Goal: Find specific page/section: Find specific page/section

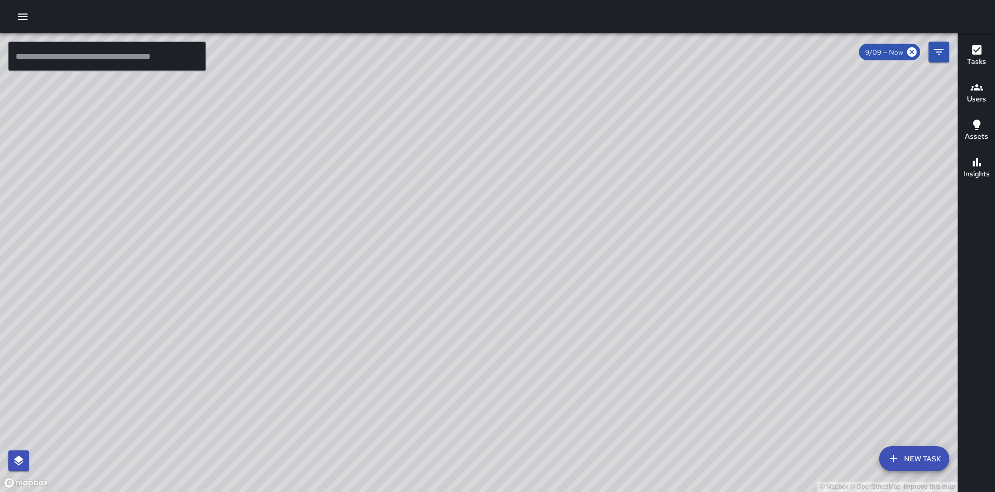
drag, startPoint x: 425, startPoint y: 376, endPoint x: 531, endPoint y: 265, distance: 153.7
click at [531, 265] on div "© Mapbox © OpenStreetMap Improve this map" at bounding box center [479, 262] width 958 height 458
drag, startPoint x: 591, startPoint y: 128, endPoint x: 539, endPoint y: 241, distance: 123.9
click at [539, 241] on div "© Mapbox © OpenStreetMap Improve this map" at bounding box center [479, 262] width 958 height 458
drag, startPoint x: 595, startPoint y: 126, endPoint x: 490, endPoint y: 286, distance: 191.5
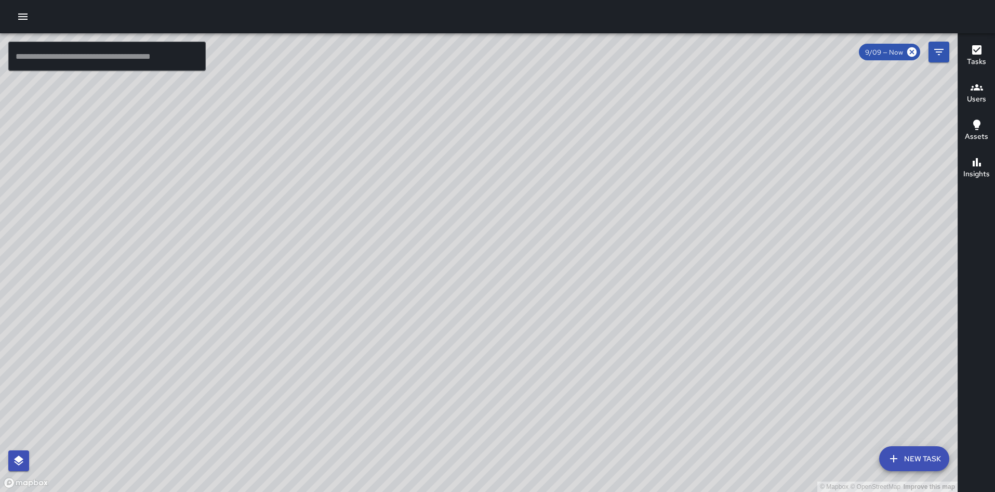
click at [490, 286] on div "© Mapbox © OpenStreetMap Improve this map" at bounding box center [479, 262] width 958 height 458
click at [553, 190] on div "© Mapbox © OpenStreetMap Improve this map" at bounding box center [479, 262] width 958 height 458
drag, startPoint x: 553, startPoint y: 190, endPoint x: 492, endPoint y: 307, distance: 132.3
click at [492, 307] on div "© Mapbox © OpenStreetMap Improve this map" at bounding box center [479, 262] width 958 height 458
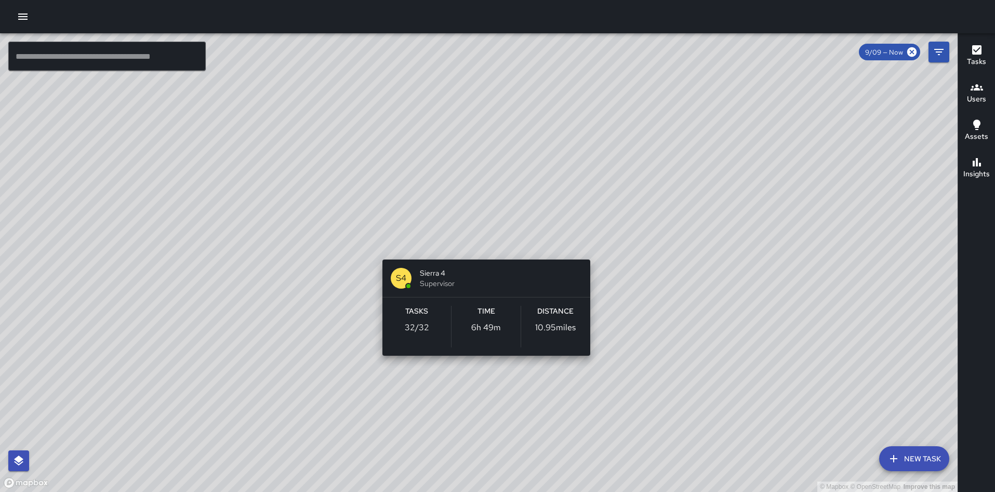
click at [487, 243] on div "© Mapbox © OpenStreetMap Improve this map S4 Sierra 4 Supervisor Tasks 32 / 32 …" at bounding box center [479, 262] width 958 height 458
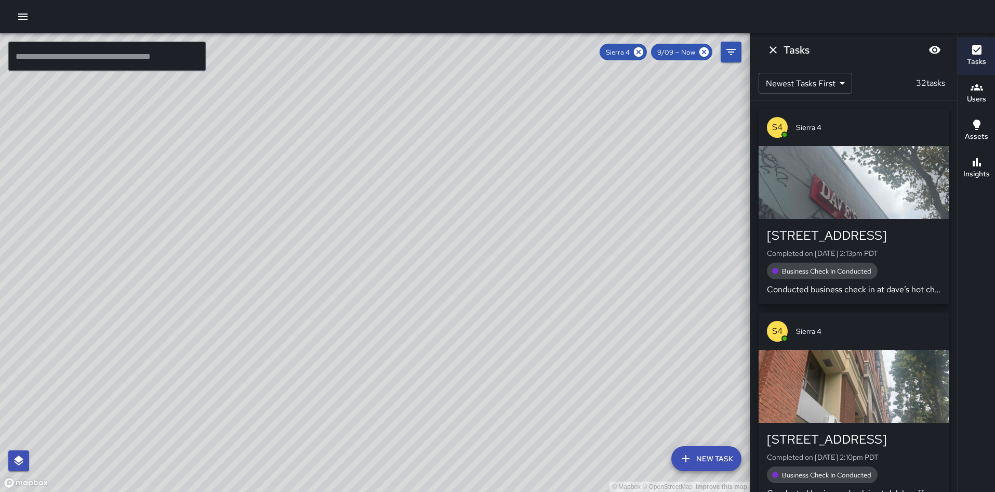
drag, startPoint x: 386, startPoint y: 89, endPoint x: 374, endPoint y: 195, distance: 106.7
click at [374, 195] on div "© Mapbox © OpenStreetMap Improve this map" at bounding box center [375, 262] width 750 height 458
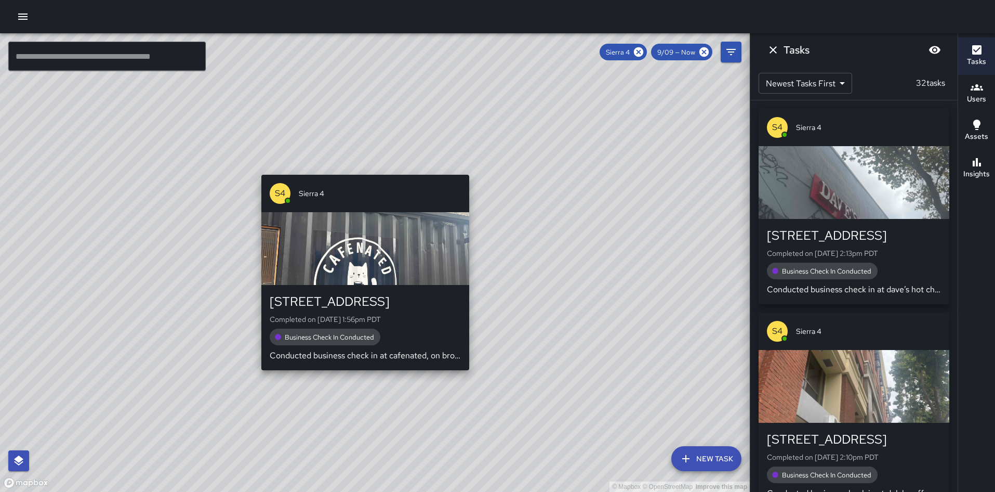
click at [349, 165] on div "© Mapbox © OpenStreetMap Improve this map S4 Sierra 4 2333 Broadway Completed o…" at bounding box center [375, 262] width 750 height 458
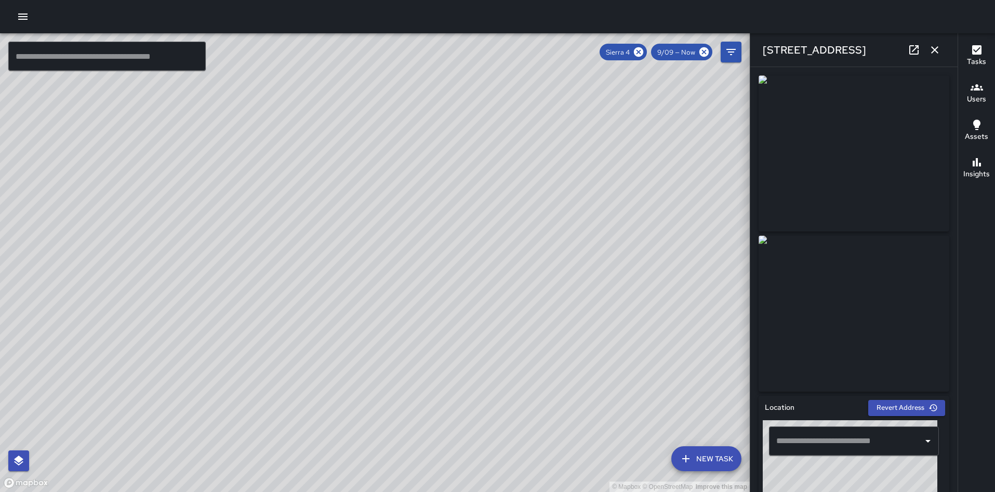
type input "**********"
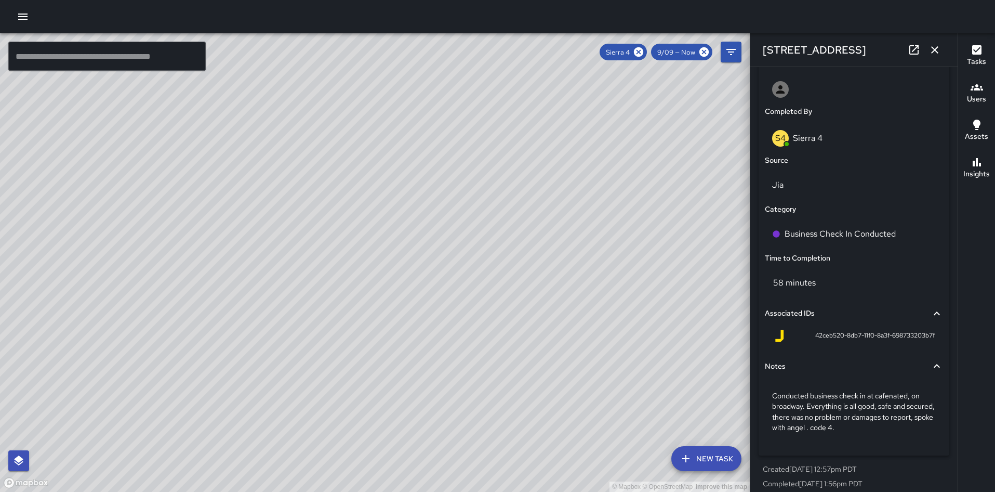
scroll to position [614, 0]
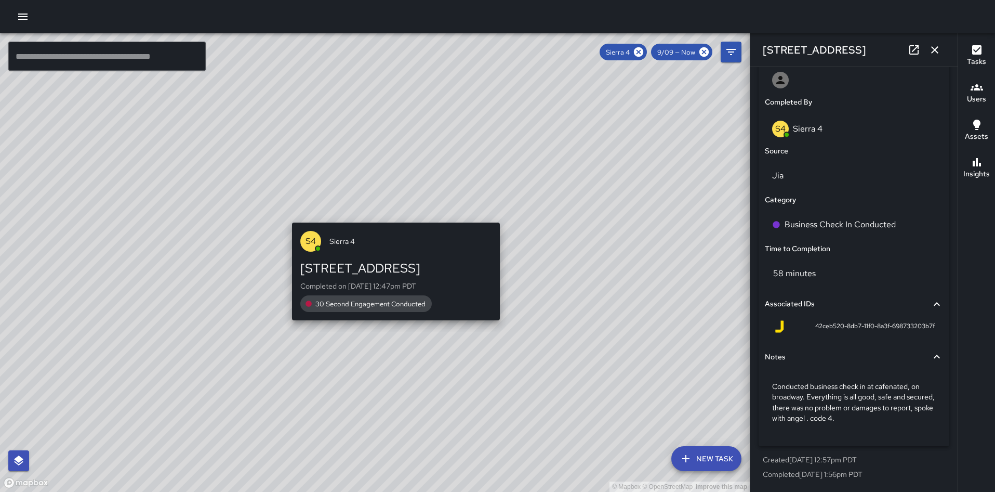
click at [387, 209] on div "© Mapbox © OpenStreetMap Improve this map S4 Sierra 4 2337 Broadway Completed o…" at bounding box center [375, 262] width 750 height 458
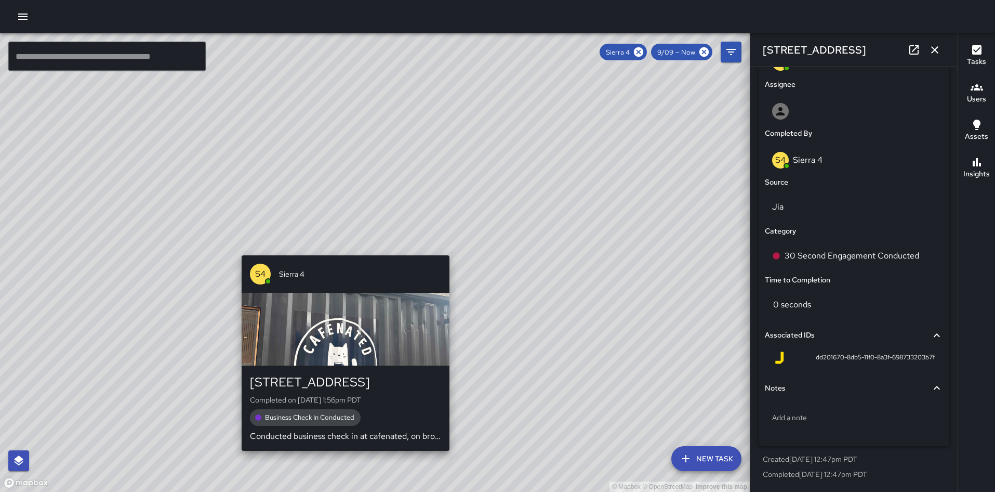
click at [343, 242] on div "© Mapbox © OpenStreetMap Improve this map S4 Sierra 4 2333 Broadway Completed o…" at bounding box center [375, 262] width 750 height 458
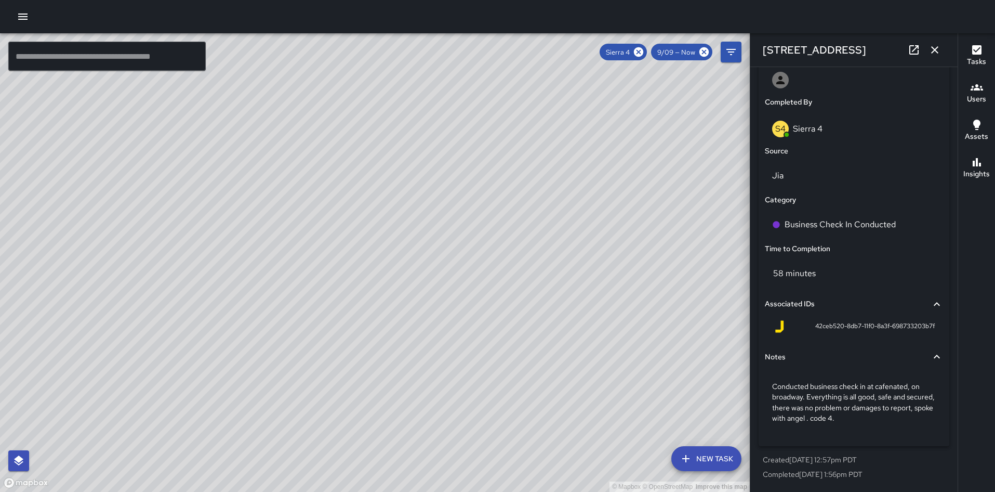
drag, startPoint x: 633, startPoint y: 318, endPoint x: 622, endPoint y: 339, distance: 23.7
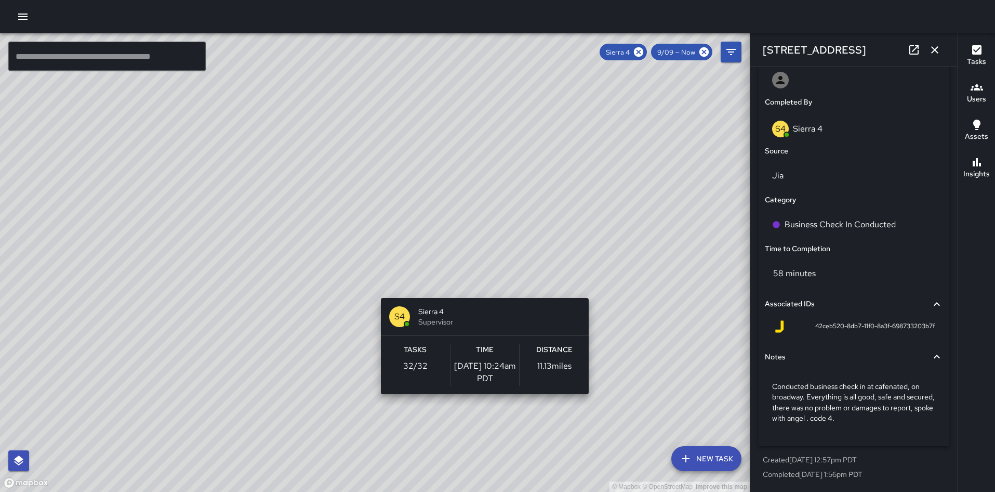
drag, startPoint x: 577, startPoint y: 358, endPoint x: 608, endPoint y: 220, distance: 141.7
click at [608, 220] on div "© Mapbox © OpenStreetMap Improve this map S4 Sierra 4 Supervisor Tasks 32 / 32 …" at bounding box center [375, 262] width 750 height 458
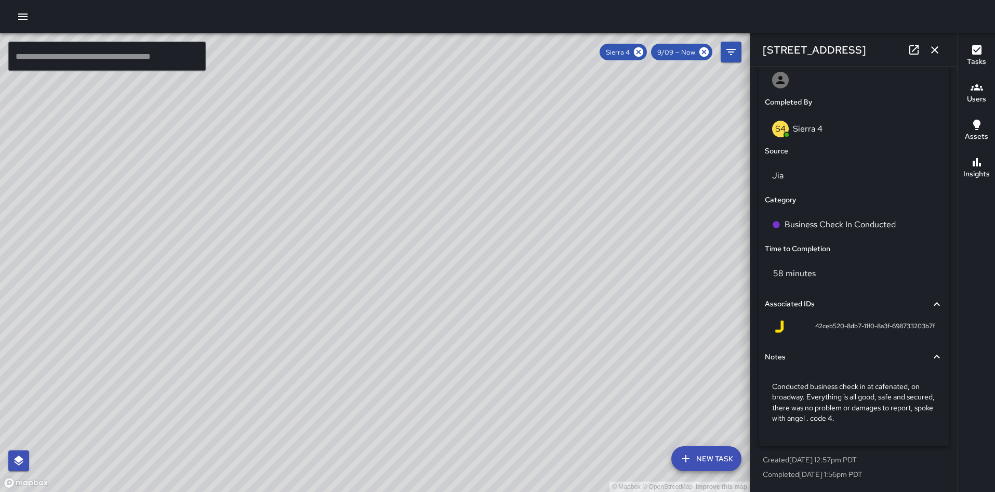
drag, startPoint x: 619, startPoint y: 383, endPoint x: 591, endPoint y: 257, distance: 129.4
click at [591, 257] on div "© Mapbox © OpenStreetMap Improve this map" at bounding box center [375, 262] width 750 height 458
click at [637, 52] on icon at bounding box center [638, 51] width 9 height 9
drag, startPoint x: 501, startPoint y: 370, endPoint x: 472, endPoint y: 130, distance: 241.3
click at [472, 130] on div "© Mapbox © OpenStreetMap Improve this map" at bounding box center [375, 262] width 750 height 458
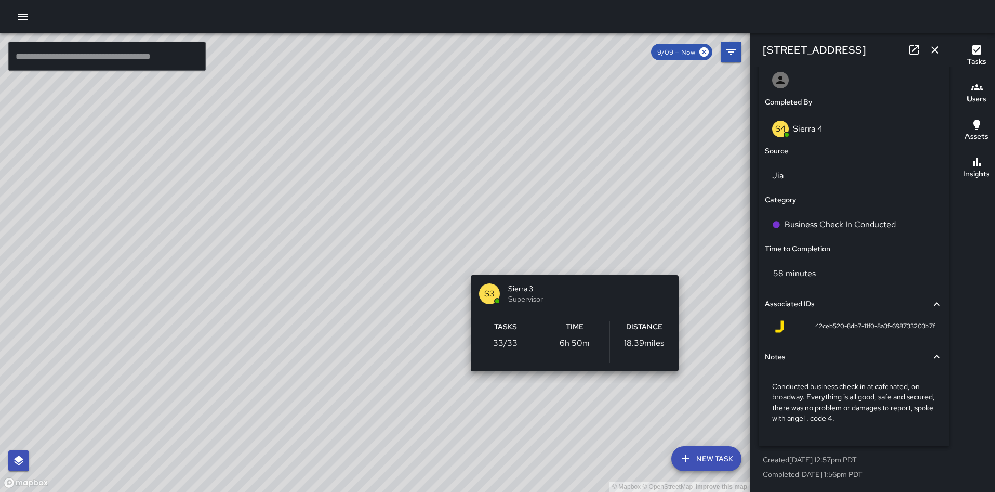
click at [677, 258] on div "© Mapbox © OpenStreetMap Improve this map S3 Sierra 3 Supervisor Tasks 33 / 33 …" at bounding box center [375, 262] width 750 height 458
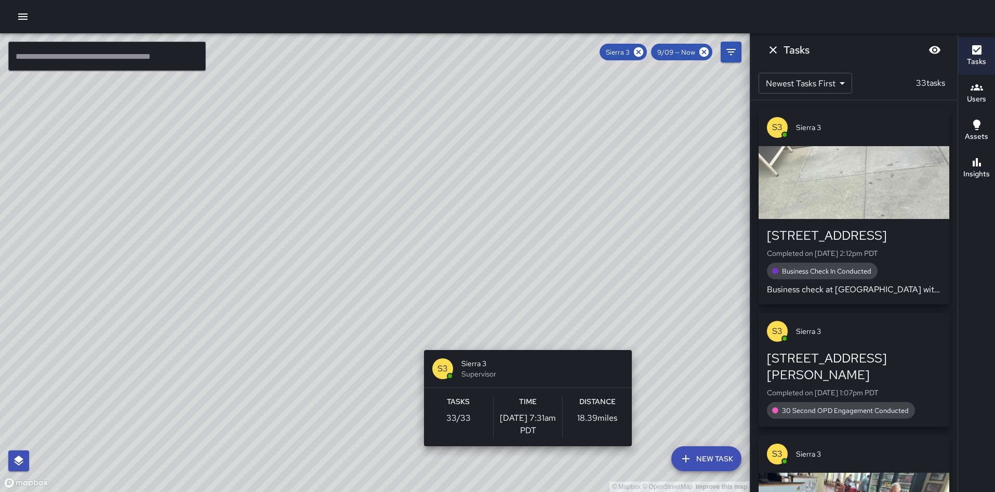
drag, startPoint x: 699, startPoint y: 213, endPoint x: 488, endPoint y: 389, distance: 275.0
click at [488, 389] on div "© Mapbox © OpenStreetMap Improve this map S3 Sierra 3 Supervisor Tasks 33 / 33 …" at bounding box center [375, 262] width 750 height 458
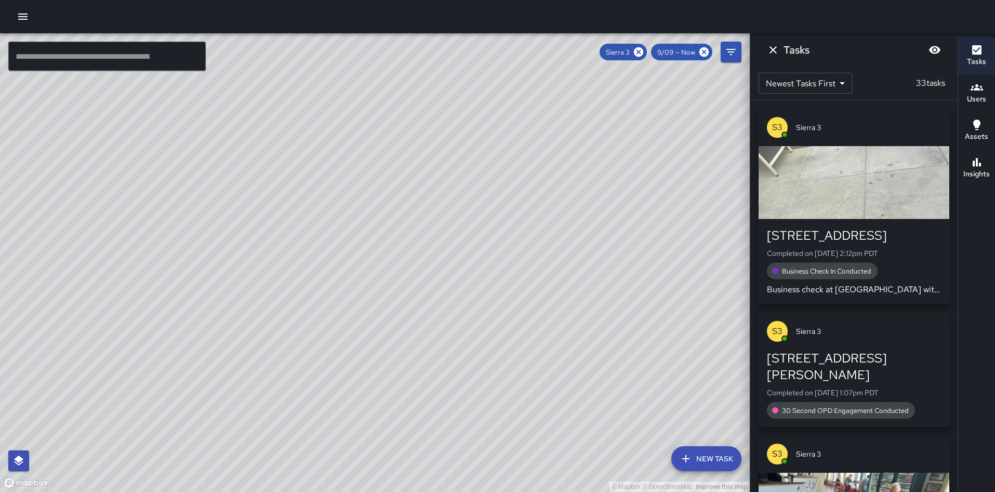
drag, startPoint x: 557, startPoint y: 278, endPoint x: 431, endPoint y: 466, distance: 226.1
click at [431, 466] on div "© Mapbox © OpenStreetMap Improve this map" at bounding box center [375, 262] width 750 height 458
click at [639, 51] on icon at bounding box center [638, 51] width 11 height 11
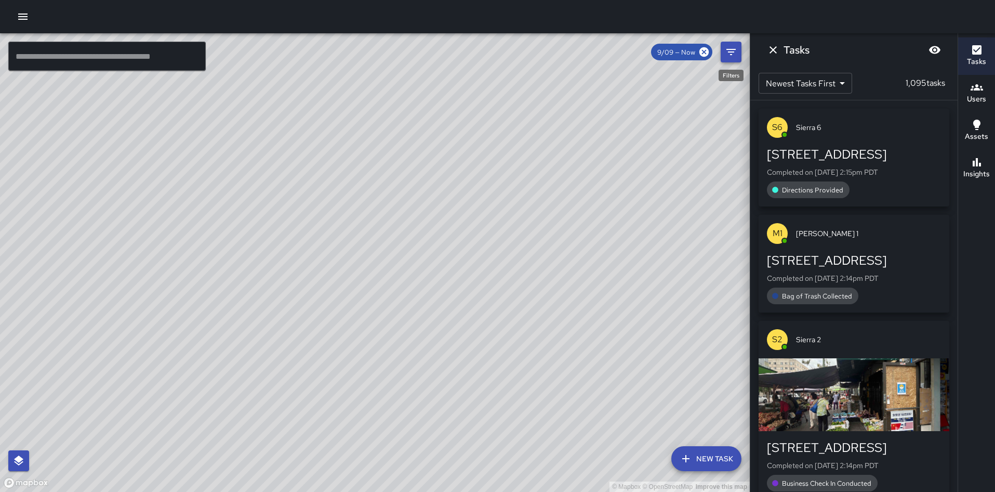
click at [730, 53] on icon "Filters" at bounding box center [731, 52] width 9 height 6
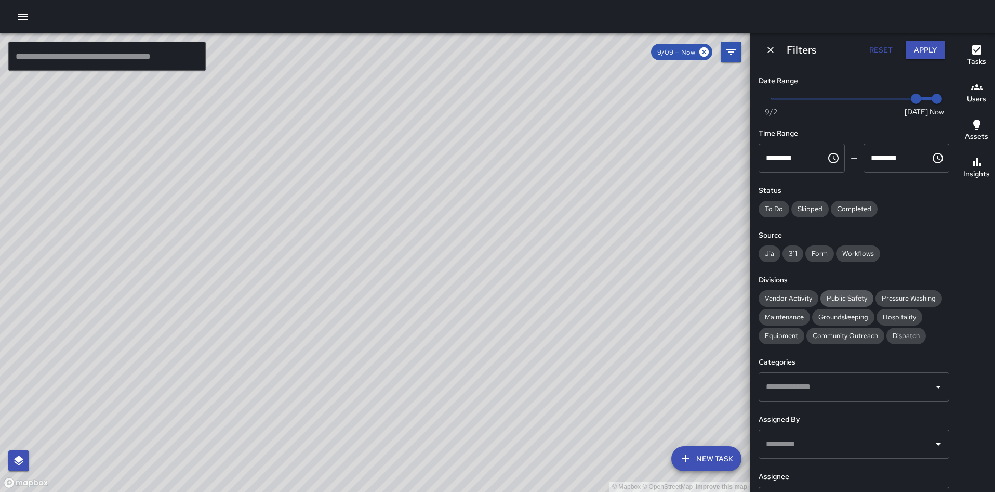
click at [845, 299] on span "Public Safety" at bounding box center [847, 298] width 53 height 9
drag, startPoint x: 498, startPoint y: 307, endPoint x: 598, endPoint y: 179, distance: 161.9
click at [598, 179] on div "© Mapbox © OpenStreetMap Improve this map" at bounding box center [375, 262] width 750 height 458
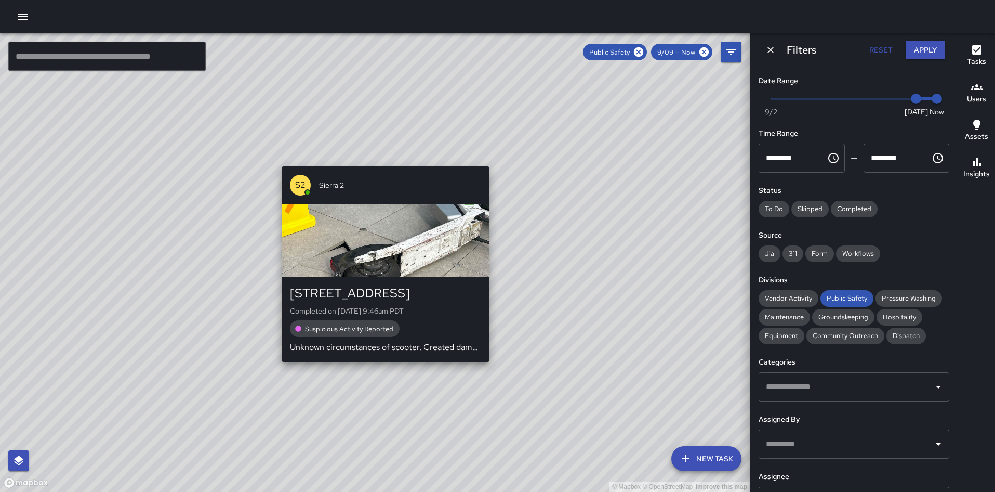
click at [381, 368] on div "© Mapbox © OpenStreetMap Improve this map S2 Sierra 2 601 12th Street Completed…" at bounding box center [375, 262] width 750 height 458
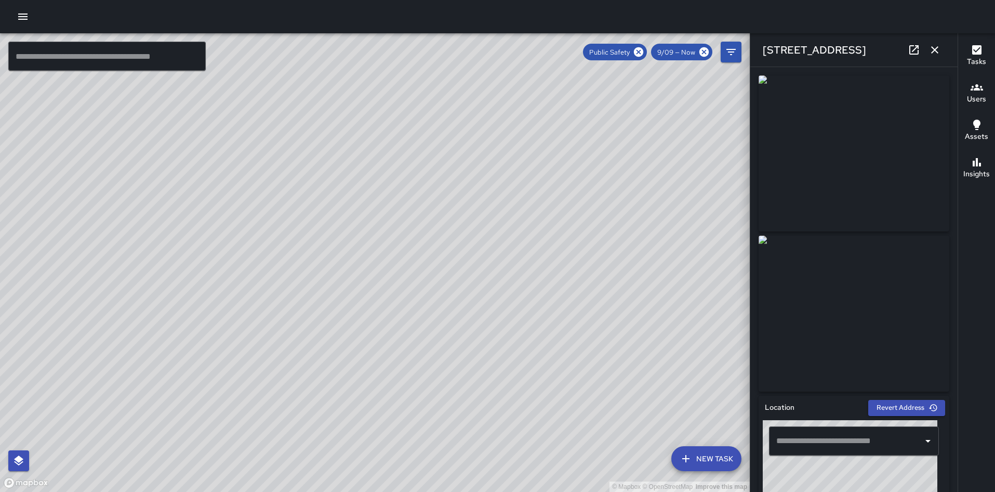
type input "**********"
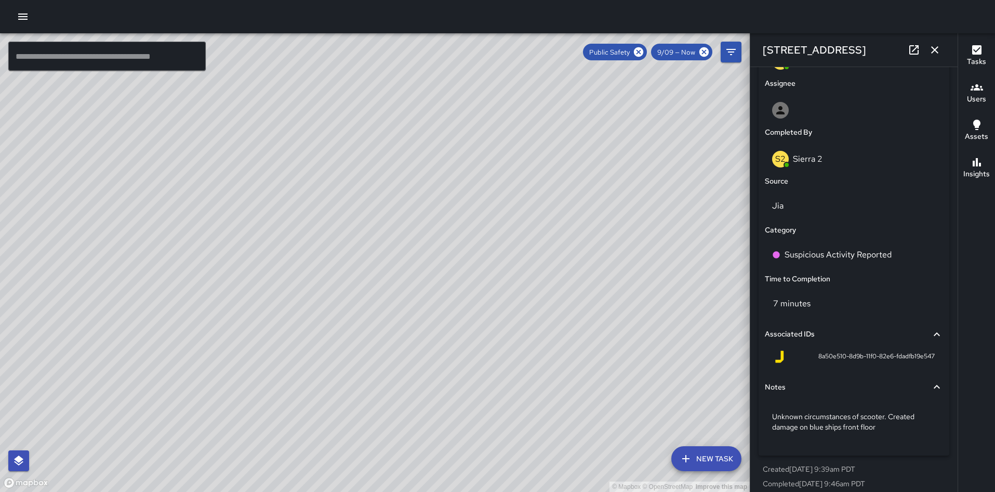
scroll to position [594, 0]
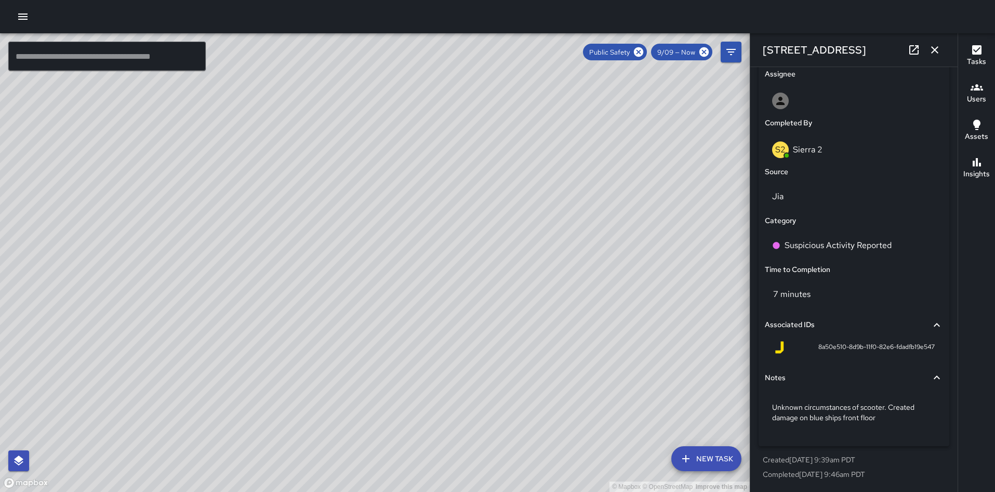
drag, startPoint x: 610, startPoint y: 360, endPoint x: 430, endPoint y: 310, distance: 186.1
click at [430, 310] on div "© Mapbox © OpenStreetMap Improve this map" at bounding box center [375, 262] width 750 height 458
click at [646, 214] on div "© Mapbox © OpenStreetMap Improve this map" at bounding box center [375, 262] width 750 height 458
click at [638, 53] on icon at bounding box center [638, 51] width 9 height 9
drag, startPoint x: 677, startPoint y: 180, endPoint x: 532, endPoint y: 309, distance: 194.4
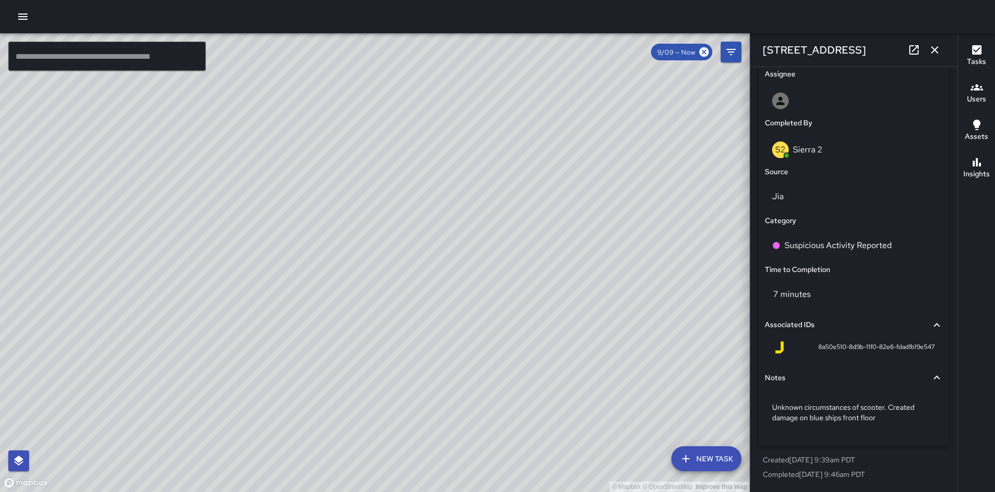
click at [532, 309] on div "© Mapbox © OpenStreetMap Improve this map" at bounding box center [375, 262] width 750 height 458
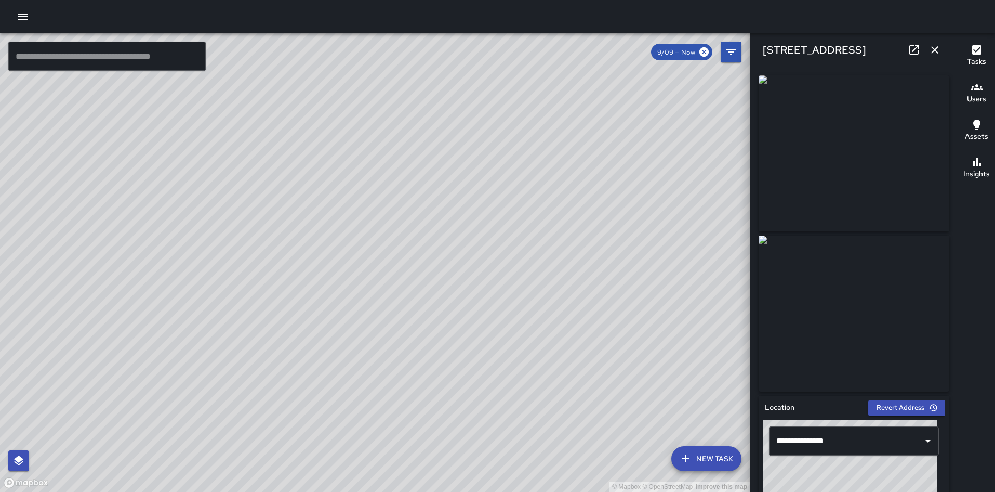
click at [909, 49] on icon at bounding box center [914, 50] width 12 height 12
click at [935, 48] on icon "button" at bounding box center [935, 50] width 12 height 12
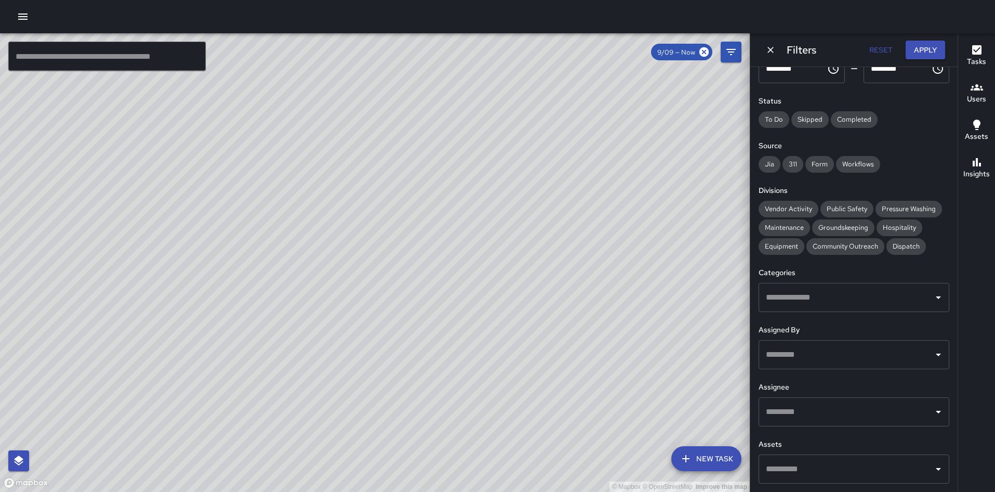
scroll to position [60, 0]
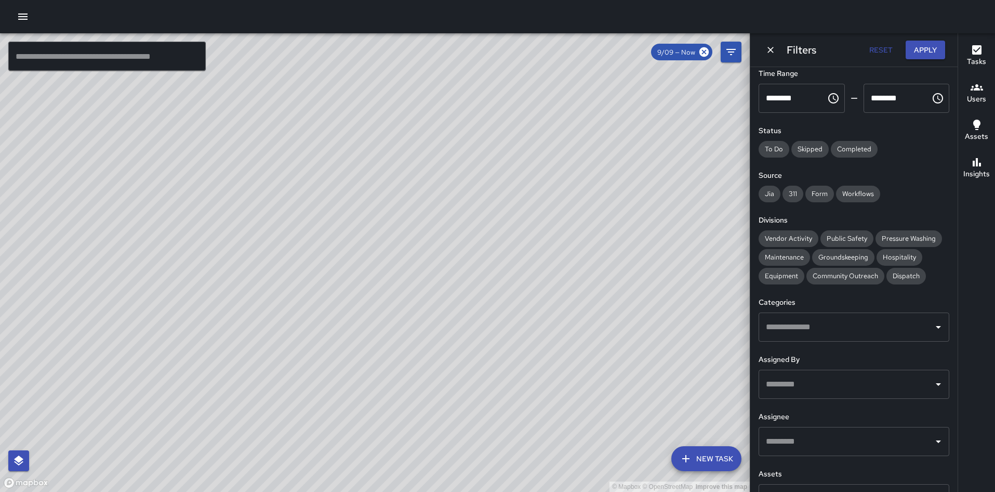
click at [805, 442] on input "text" at bounding box center [847, 441] width 166 height 20
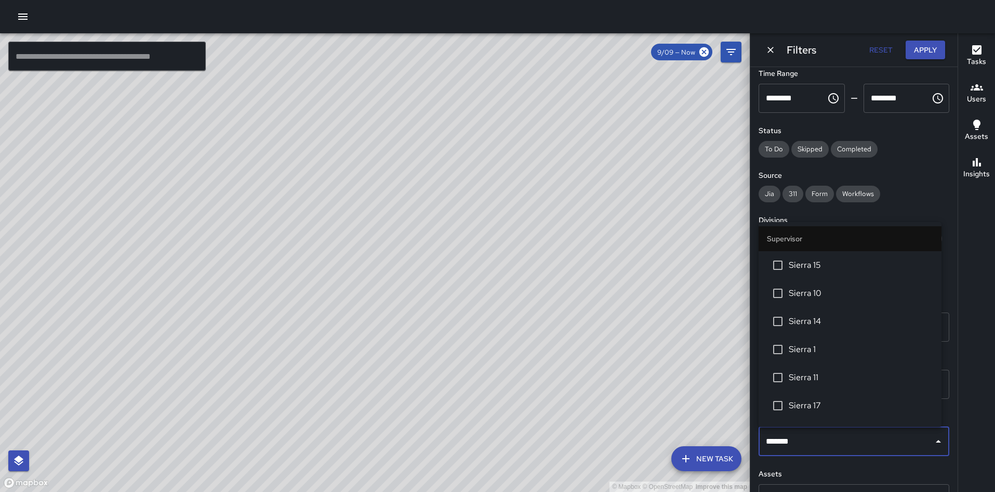
type input "********"
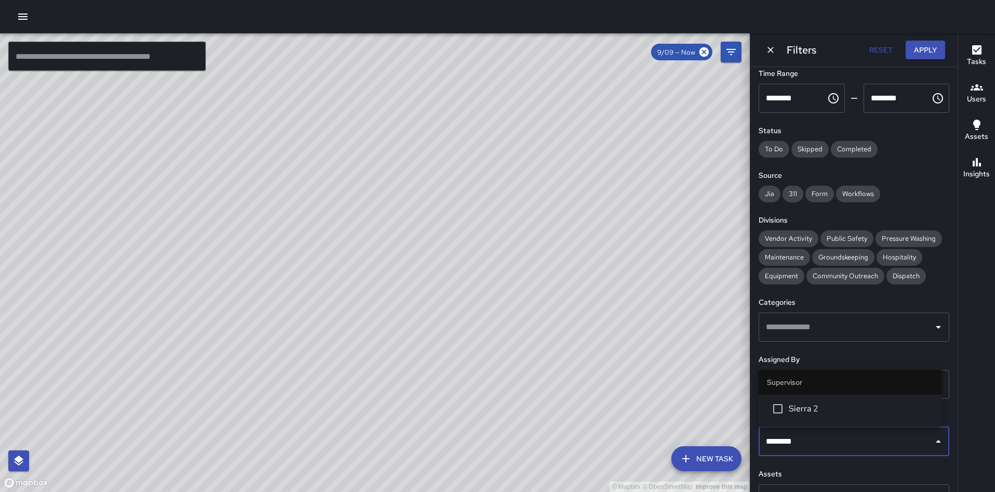
click at [807, 414] on span "Sierra 2" at bounding box center [861, 408] width 145 height 12
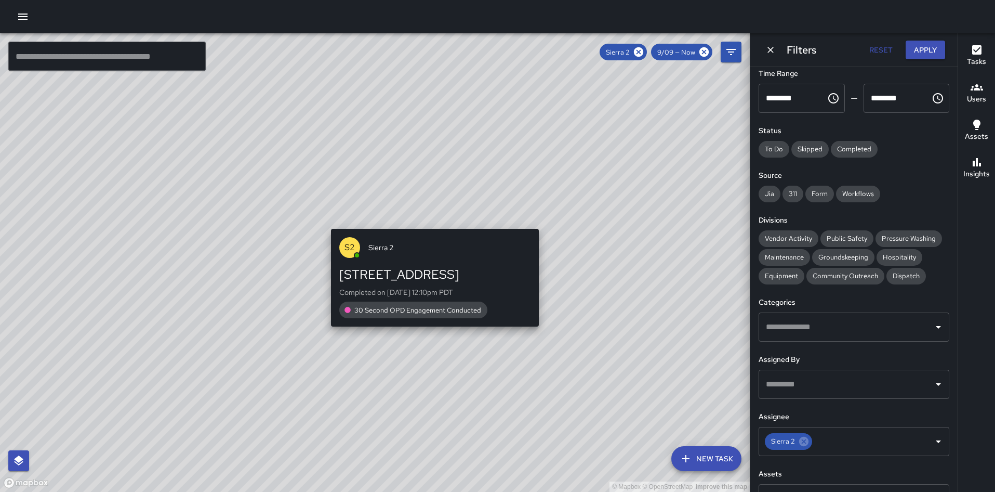
drag, startPoint x: 709, startPoint y: 232, endPoint x: 539, endPoint y: 310, distance: 187.2
click at [539, 310] on div "S2 Sierra 2 300 Lakeside Drive Completed on 9/9/2025, 12:10pm PDT 30 Second OPD…" at bounding box center [435, 278] width 216 height 107
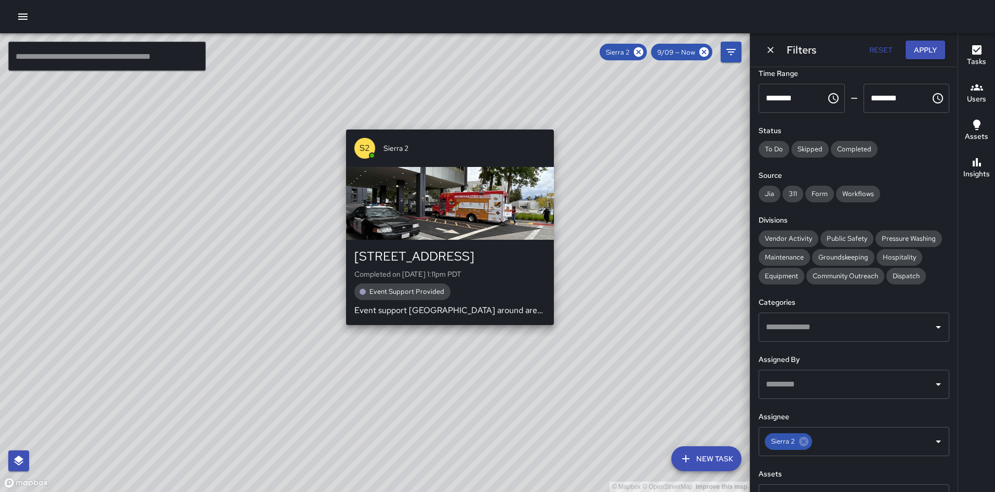
click at [553, 123] on div "© Mapbox © OpenStreetMap Improve this map S2 Sierra 2 300 Lakeside Drive Comple…" at bounding box center [375, 262] width 750 height 458
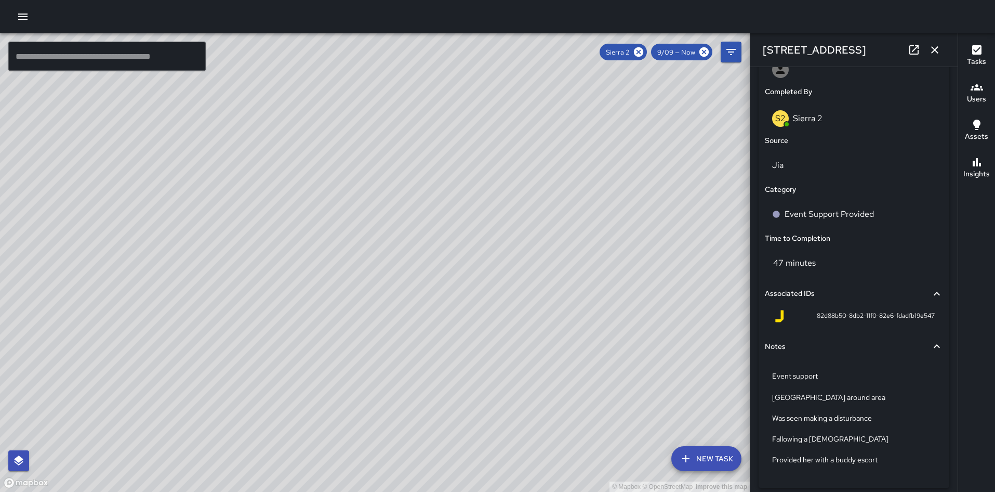
scroll to position [666, 0]
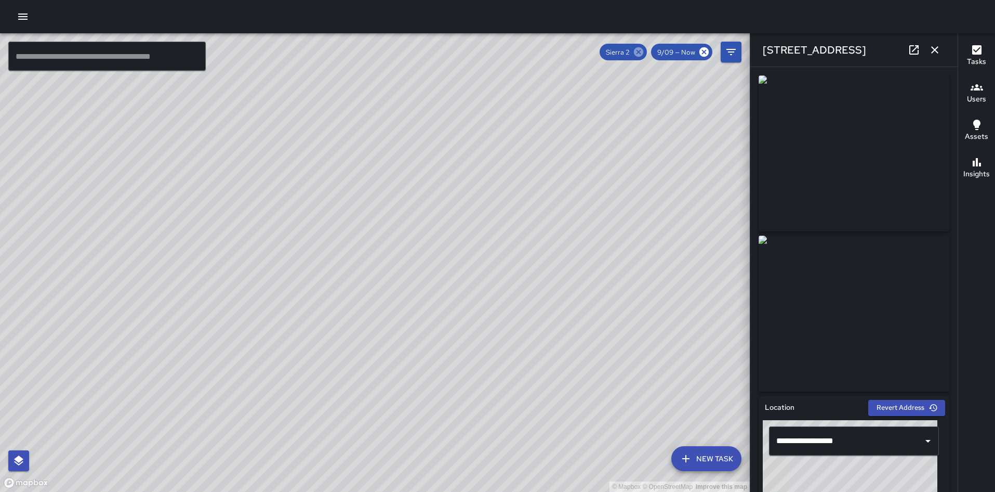
click at [639, 52] on icon at bounding box center [638, 51] width 11 height 11
click at [935, 54] on icon "button" at bounding box center [935, 50] width 12 height 12
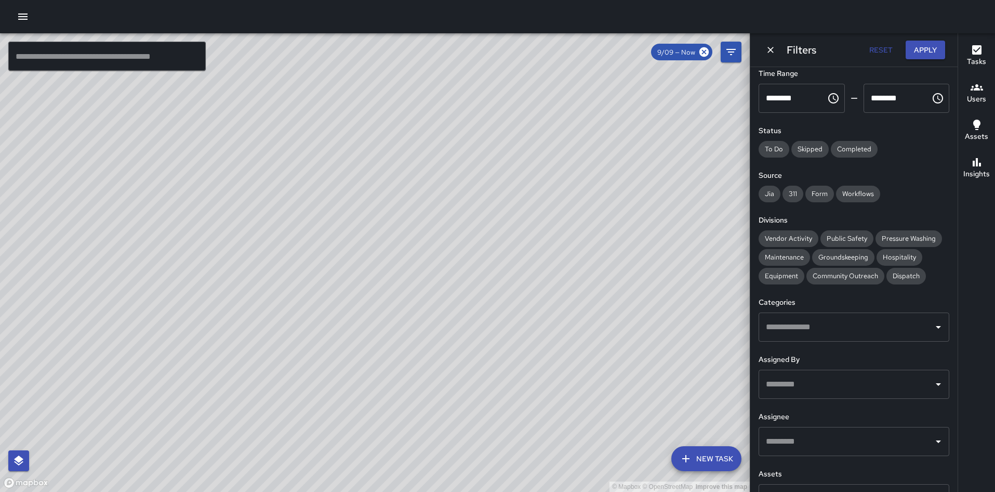
click at [796, 444] on input "text" at bounding box center [847, 441] width 166 height 20
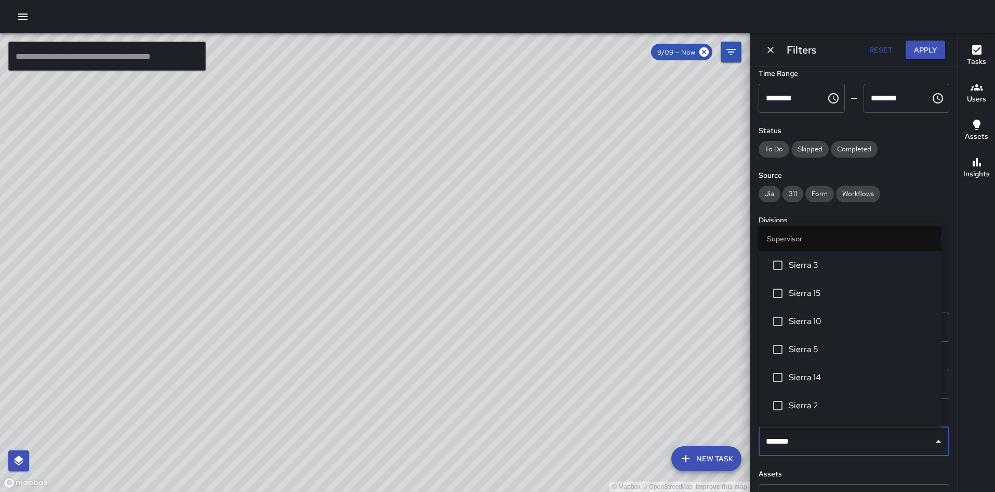
type input "********"
click at [791, 356] on li "Sierra 1" at bounding box center [850, 349] width 183 height 28
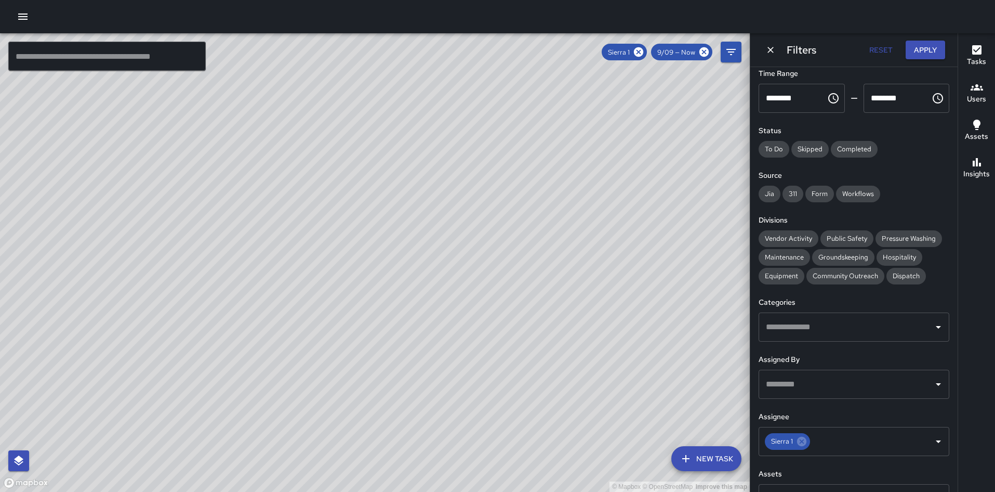
drag, startPoint x: 526, startPoint y: 312, endPoint x: 511, endPoint y: 356, distance: 46.4
drag, startPoint x: 511, startPoint y: 356, endPoint x: 381, endPoint y: 286, distance: 148.6
click at [381, 286] on div "© Mapbox © OpenStreetMap Improve this map" at bounding box center [375, 262] width 750 height 458
drag, startPoint x: 270, startPoint y: 392, endPoint x: 329, endPoint y: 263, distance: 142.6
click at [329, 263] on div "© Mapbox © OpenStreetMap Improve this map" at bounding box center [375, 262] width 750 height 458
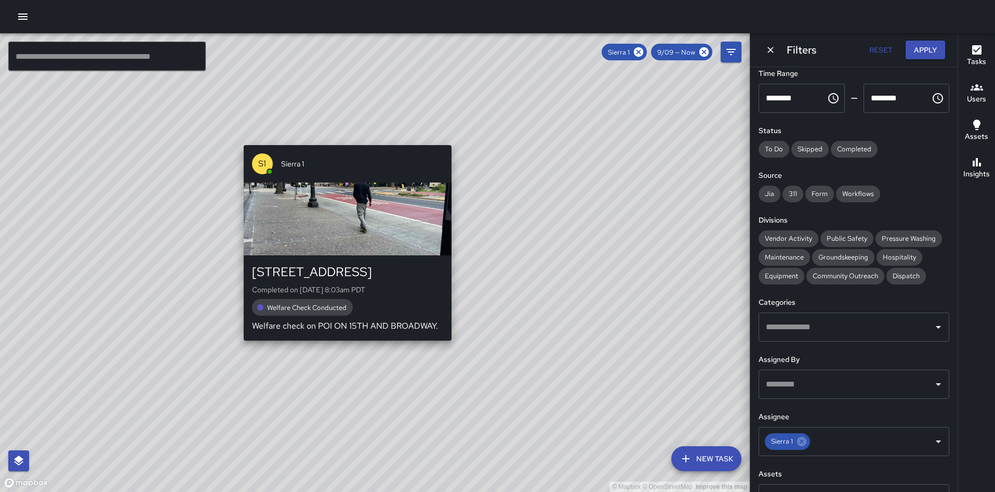
click at [342, 345] on div "© Mapbox © OpenStreetMap Improve this map S1 Sierra 1 1500 Broadway Completed o…" at bounding box center [375, 262] width 750 height 458
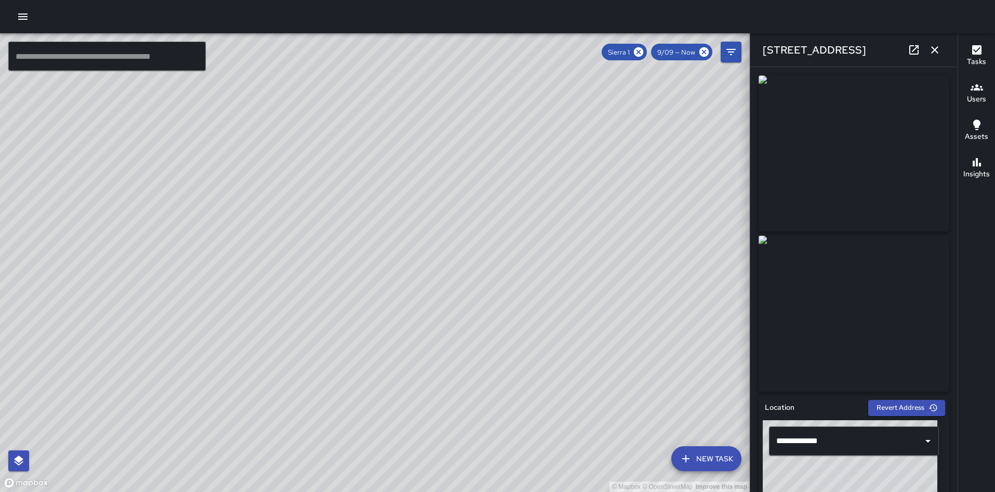
click at [454, 155] on div "© Mapbox © OpenStreetMap Improve this map" at bounding box center [375, 262] width 750 height 458
drag, startPoint x: 454, startPoint y: 155, endPoint x: 428, endPoint y: 279, distance: 126.5
click at [428, 279] on div "© Mapbox © OpenStreetMap Improve this map" at bounding box center [375, 262] width 750 height 458
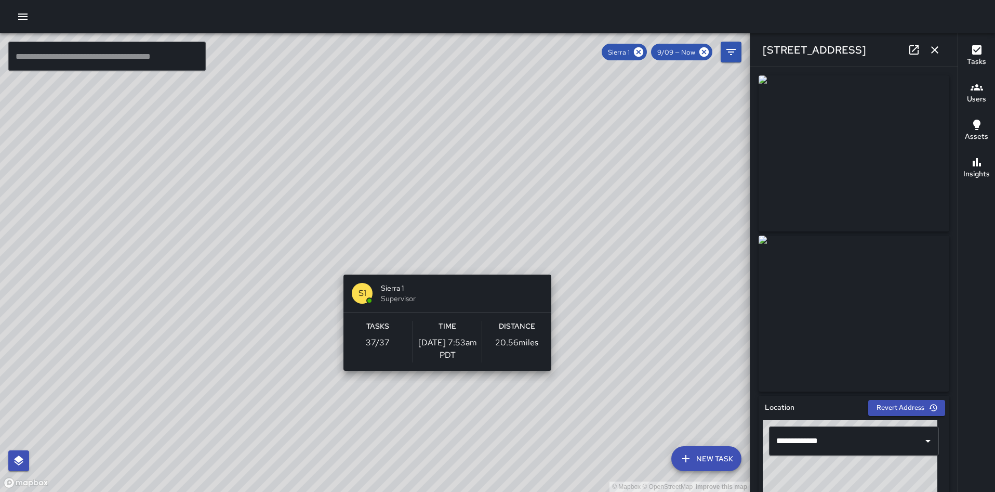
drag, startPoint x: 446, startPoint y: 246, endPoint x: 444, endPoint y: 260, distance: 14.2
click at [444, 260] on div "© Mapbox © OpenStreetMap Improve this map S1 Sierra 1 Supervisor Tasks 37 / 37 …" at bounding box center [375, 262] width 750 height 458
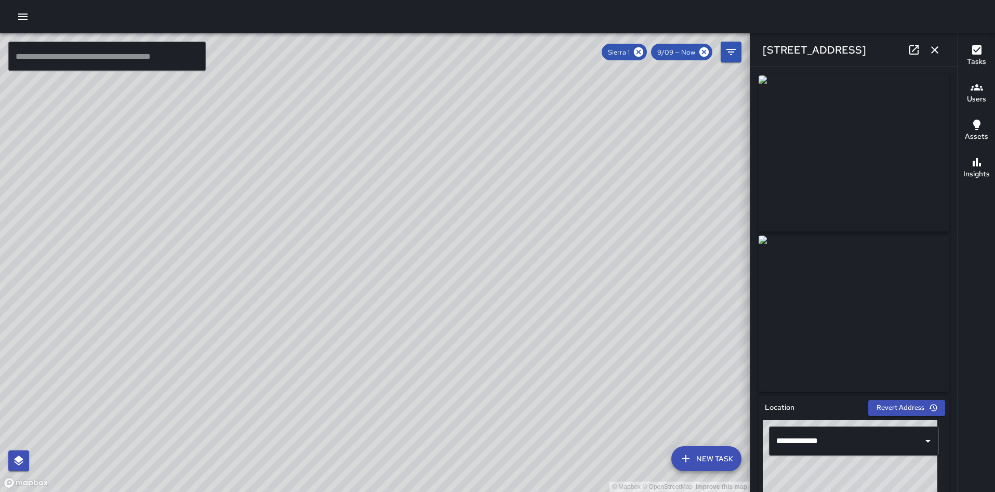
click at [466, 175] on div "© Mapbox © OpenStreetMap Improve this map S1 Sierra 1 1720 Broadway Completed o…" at bounding box center [375, 262] width 750 height 458
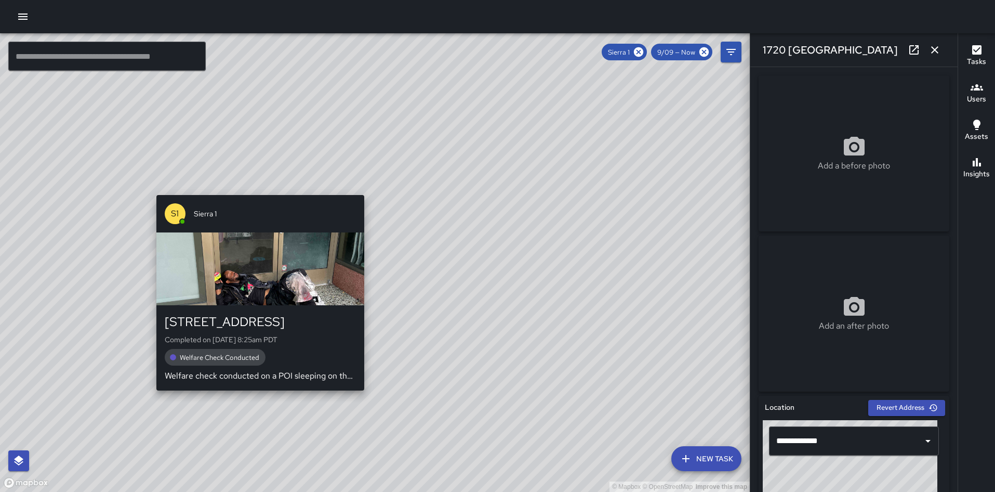
click at [259, 191] on div "S1 Sierra 1 1727 Telegraph Avenue Completed on 9/9/2025, 8:25am PDT Welfare Che…" at bounding box center [260, 293] width 216 height 204
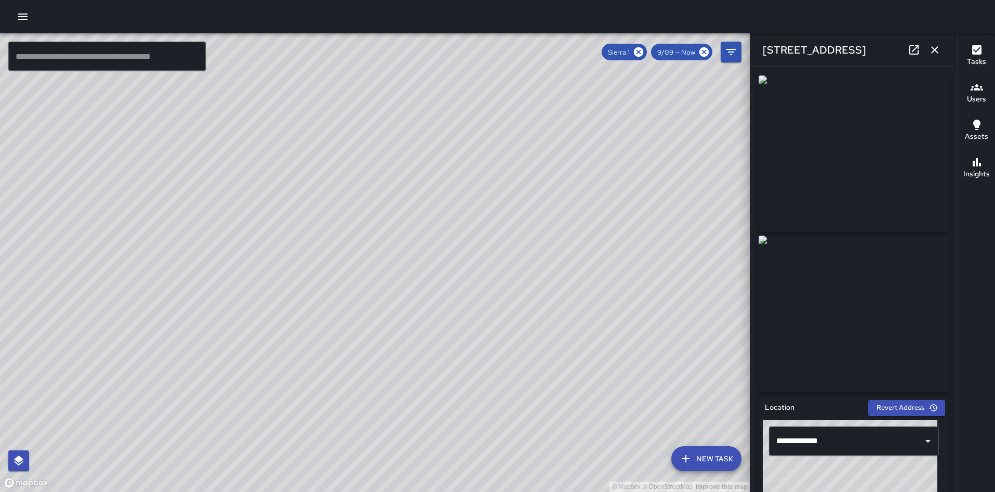
drag, startPoint x: 435, startPoint y: 119, endPoint x: 399, endPoint y: 207, distance: 95.4
click at [399, 207] on div "© Mapbox © OpenStreetMap Improve this map" at bounding box center [375, 262] width 750 height 458
click at [636, 49] on icon at bounding box center [638, 51] width 11 height 11
click at [934, 50] on icon "button" at bounding box center [935, 50] width 12 height 12
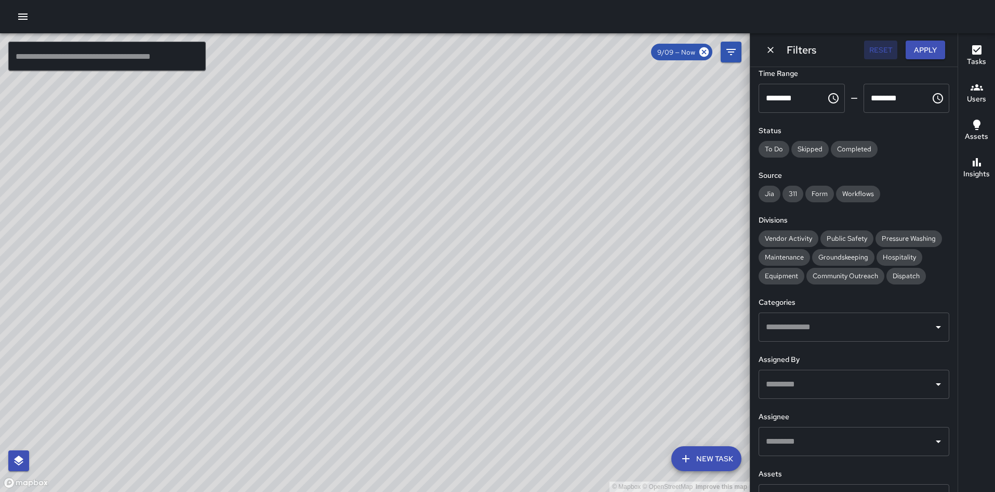
click at [881, 46] on button "Reset" at bounding box center [880, 50] width 33 height 19
click at [807, 430] on div "​" at bounding box center [854, 441] width 191 height 29
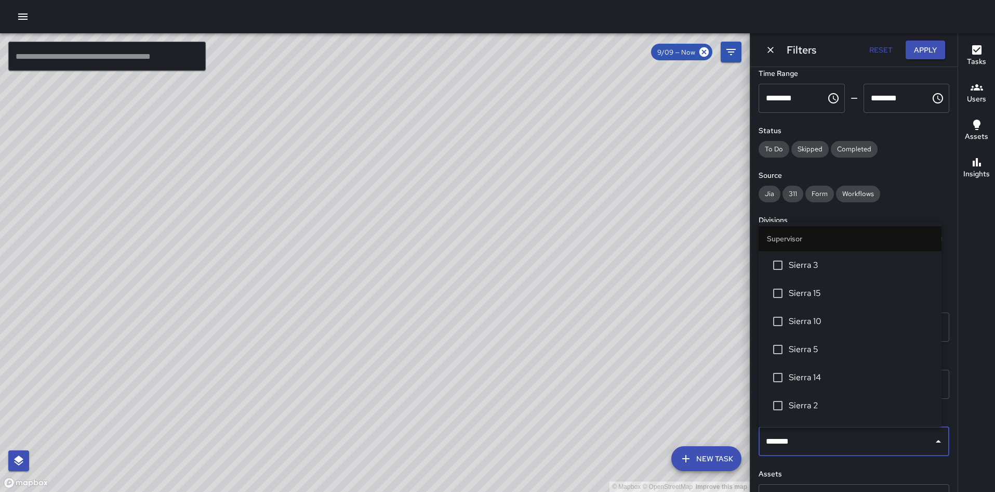
type input "********"
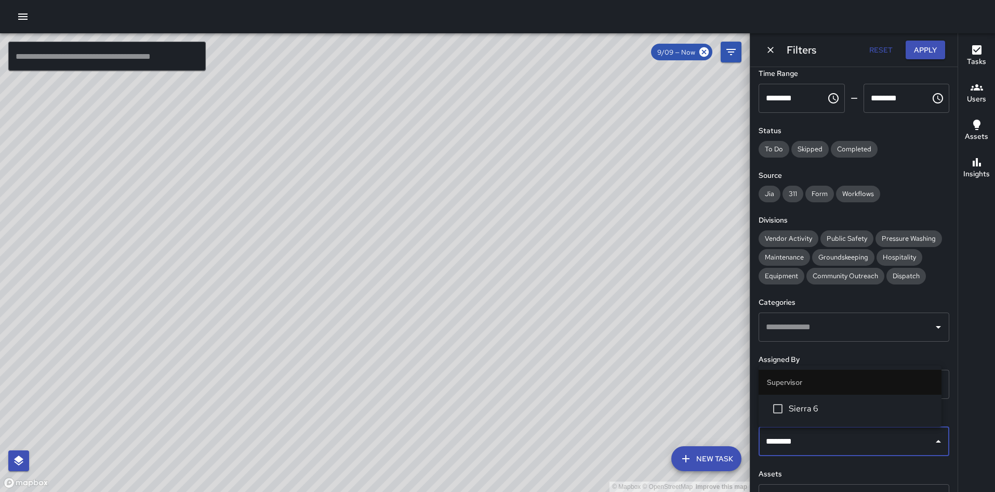
click at [800, 400] on li "Sierra 6" at bounding box center [850, 409] width 183 height 28
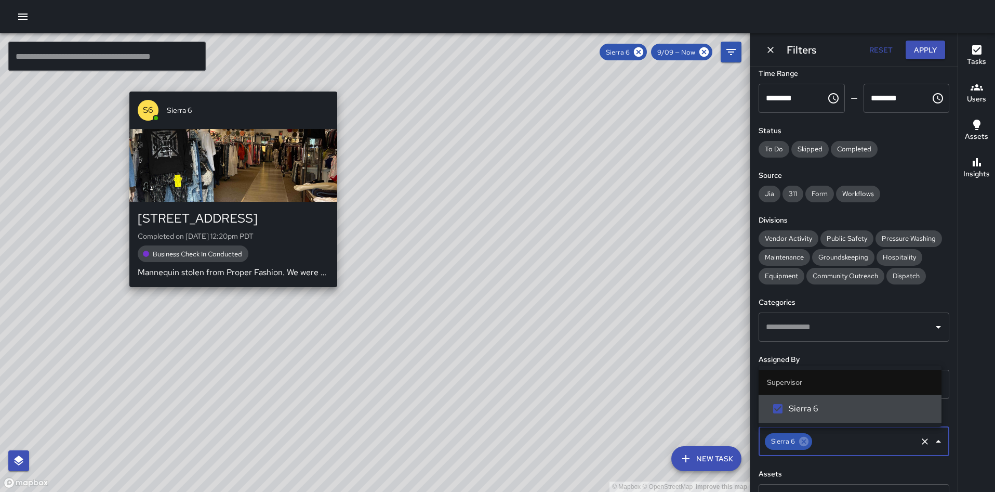
click at [225, 289] on div "S6 Sierra 6 1717 Telegraph Avenue Completed on 9/9/2025, 12:20pm PDT Business C…" at bounding box center [233, 189] width 216 height 204
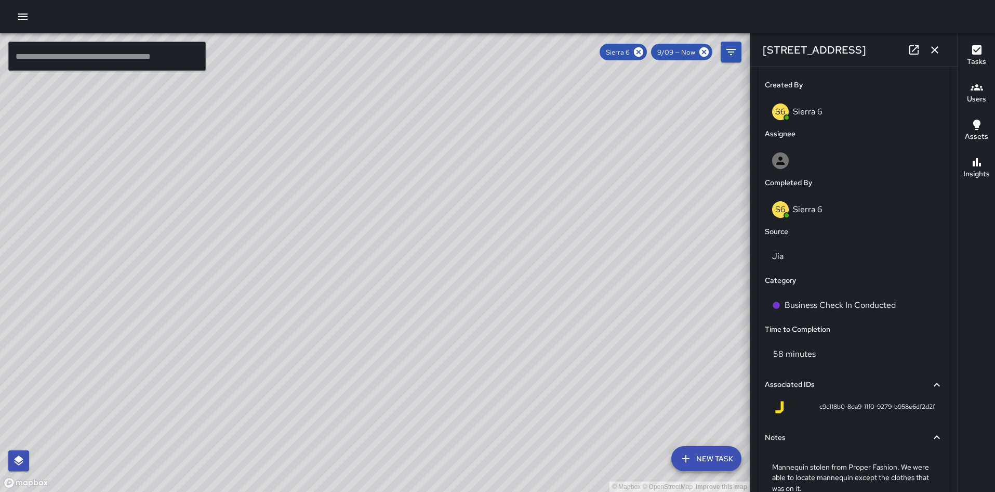
scroll to position [625, 0]
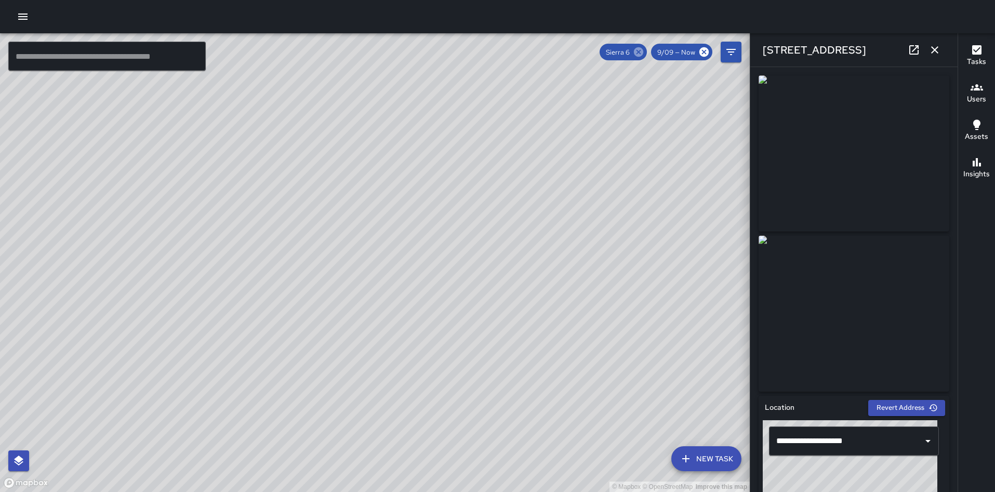
click at [638, 54] on icon at bounding box center [638, 51] width 11 height 11
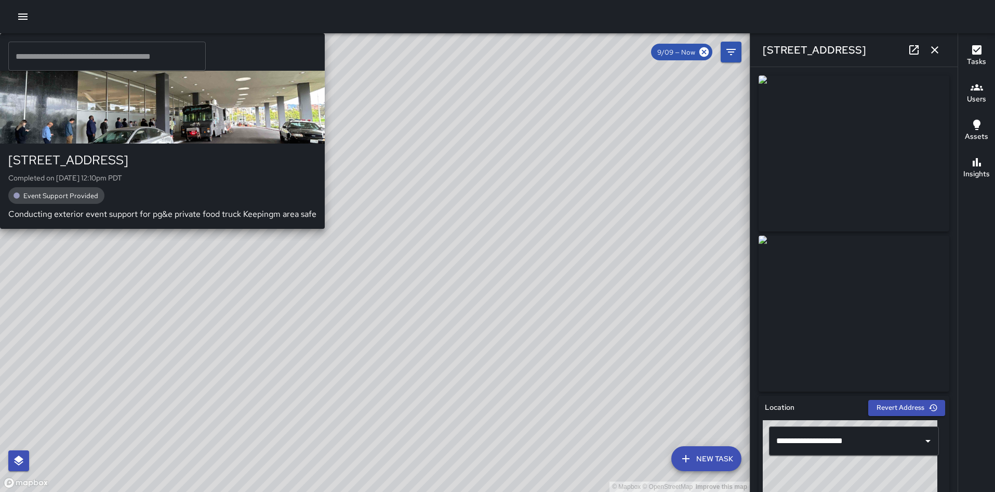
click at [638, 182] on div "© Mapbox © OpenStreetMap Improve this map S2 Sierra 2 300 Lakeside Drive Comple…" at bounding box center [375, 262] width 750 height 458
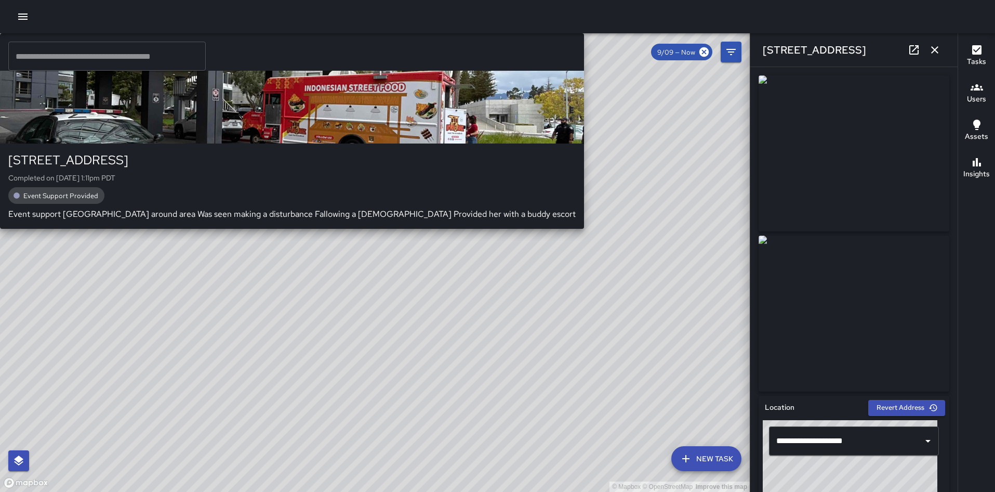
click at [420, 176] on div "© Mapbox © OpenStreetMap Improve this map S2 Sierra 2 300 Lakeside Drive Comple…" at bounding box center [375, 262] width 750 height 458
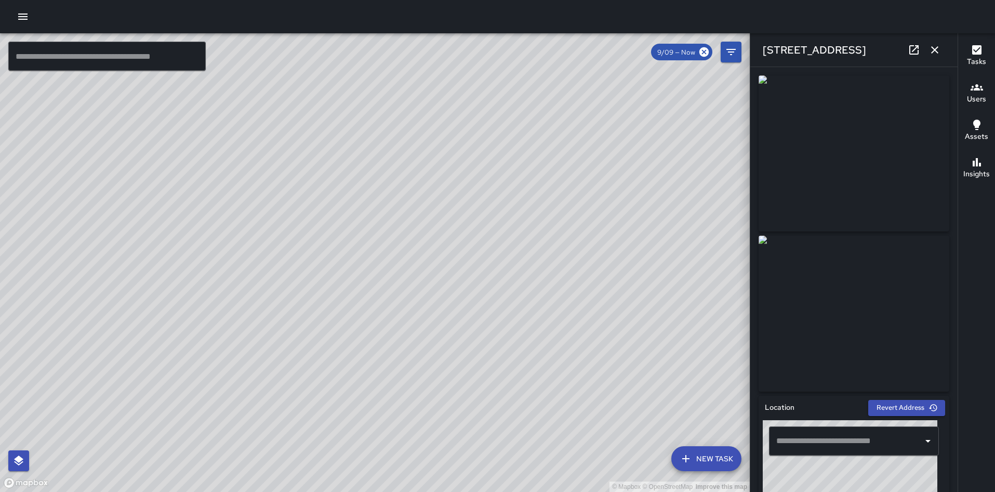
type input "**********"
click at [913, 48] on icon at bounding box center [914, 50] width 12 height 12
